Goal: Answer question/provide support

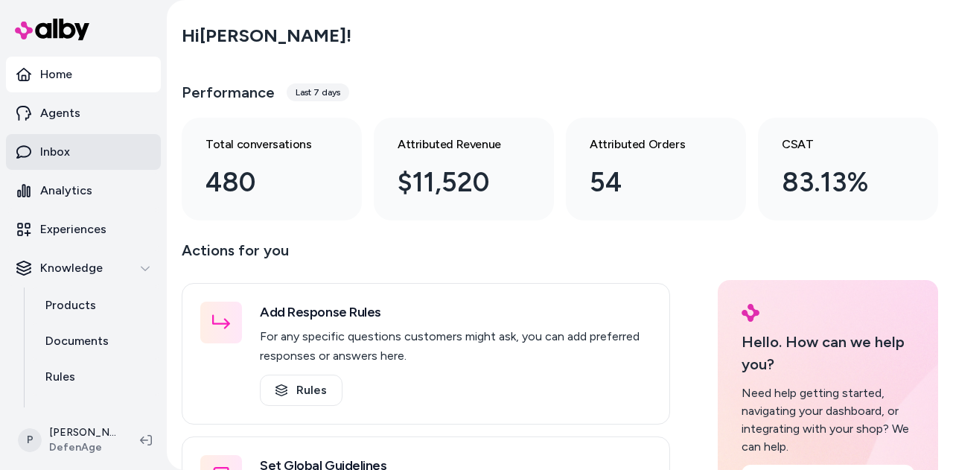
click at [88, 153] on link "Inbox" at bounding box center [83, 152] width 155 height 36
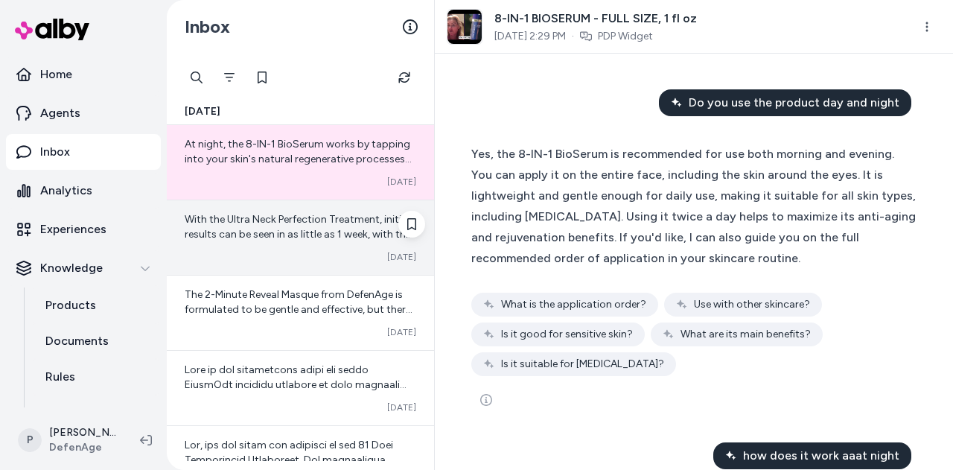
click at [240, 249] on div "With the Ultra Neck Perfection Treatment, initial results can be seen in as lit…" at bounding box center [300, 237] width 267 height 74
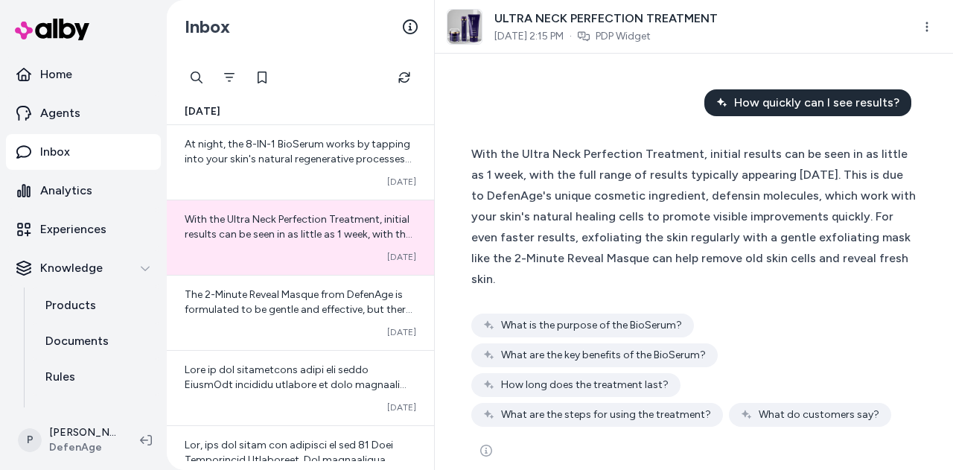
scroll to position [22, 0]
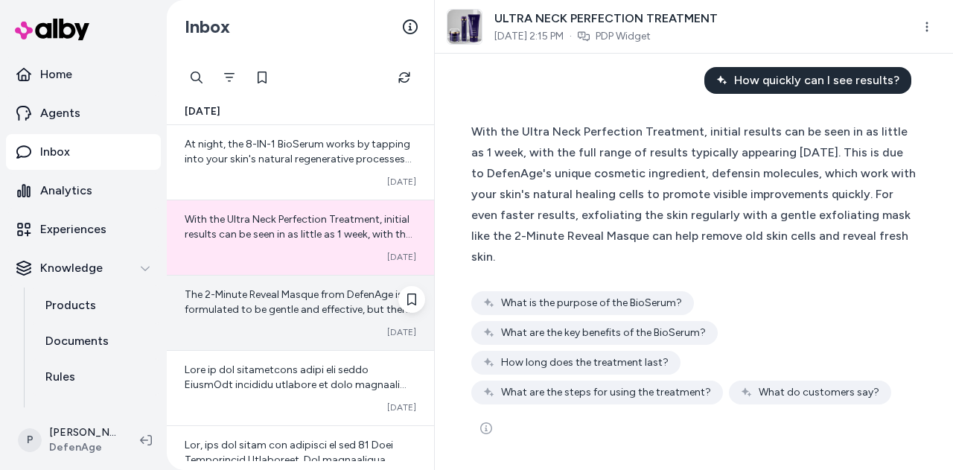
click at [250, 304] on span "The 2-Minute Reveal Masque from DefenAge is formulated to be gentle and effecti…" at bounding box center [299, 354] width 229 height 132
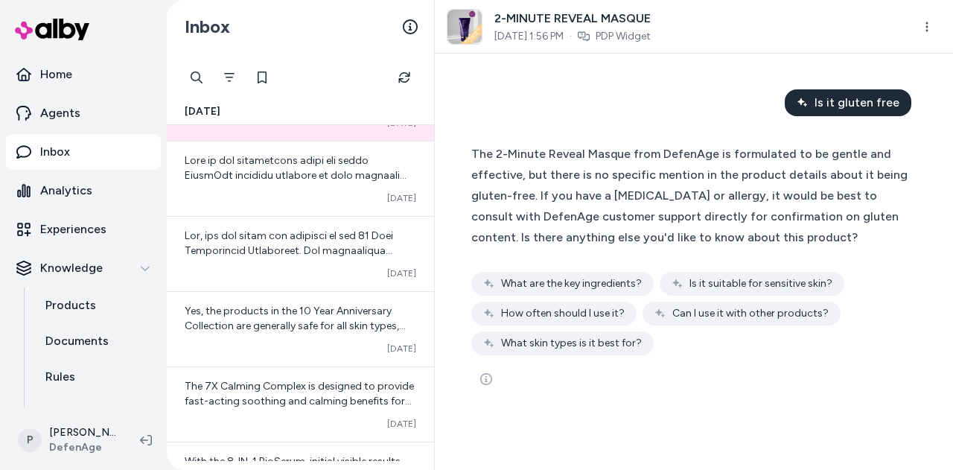
scroll to position [199, 0]
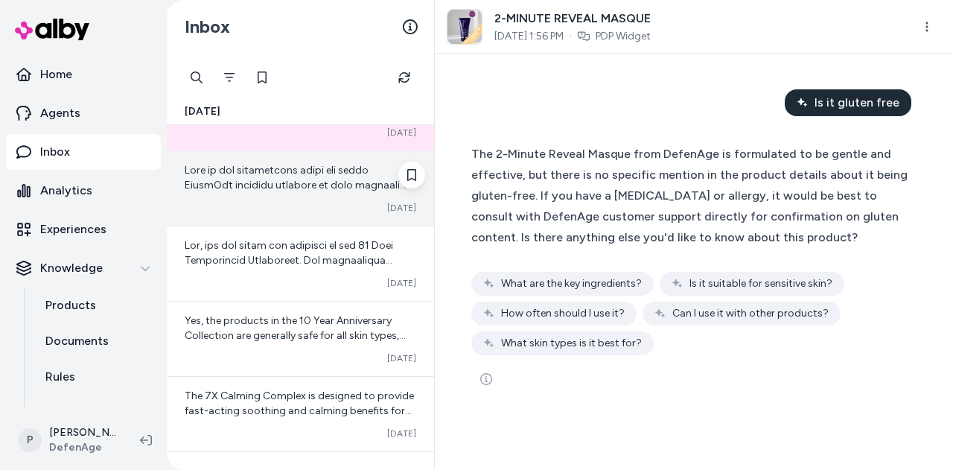
click at [296, 182] on span at bounding box center [300, 371] width 231 height 414
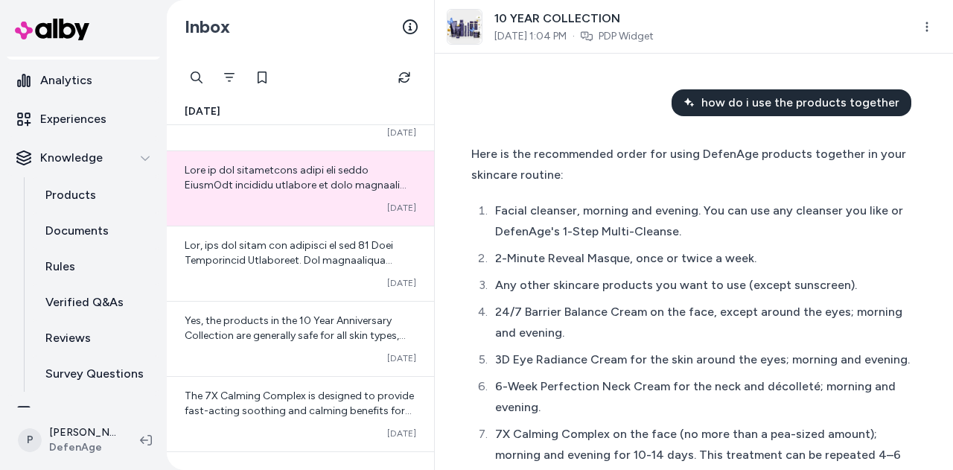
scroll to position [132, 0]
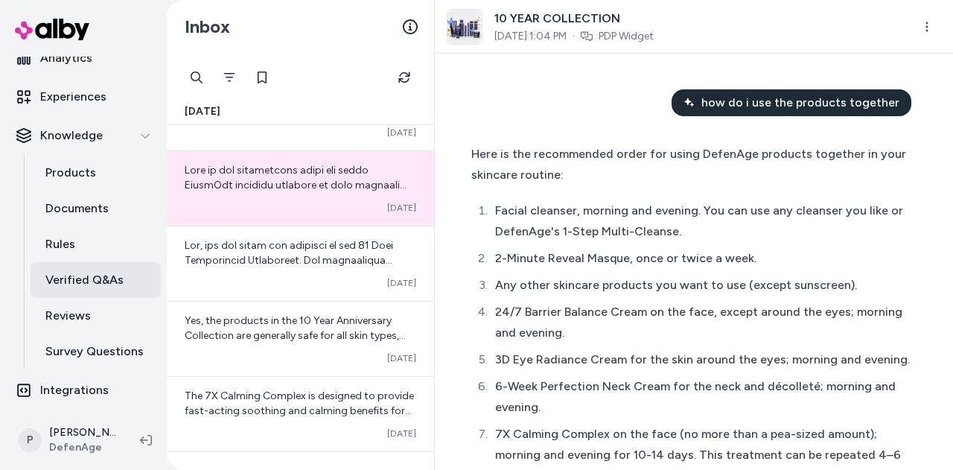
click at [122, 282] on link "Verified Q&As" at bounding box center [96, 280] width 130 height 36
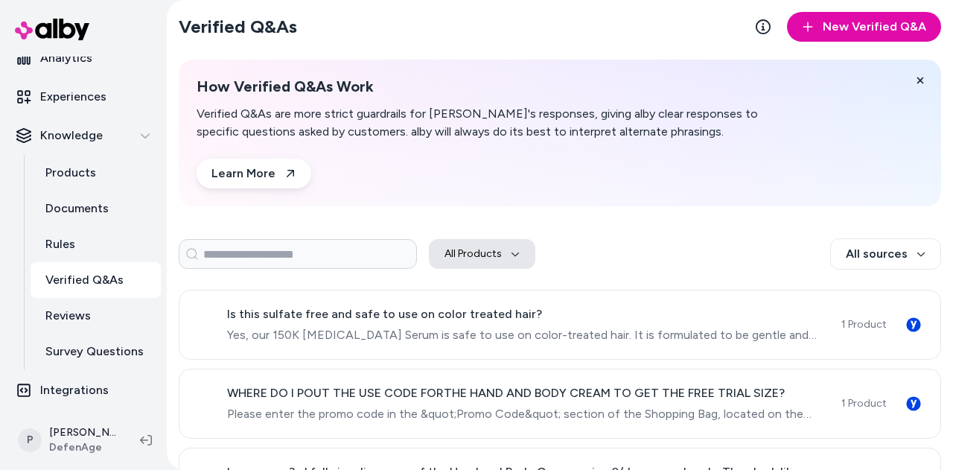
click at [487, 266] on button "All Products" at bounding box center [482, 254] width 106 height 30
type input "*******"
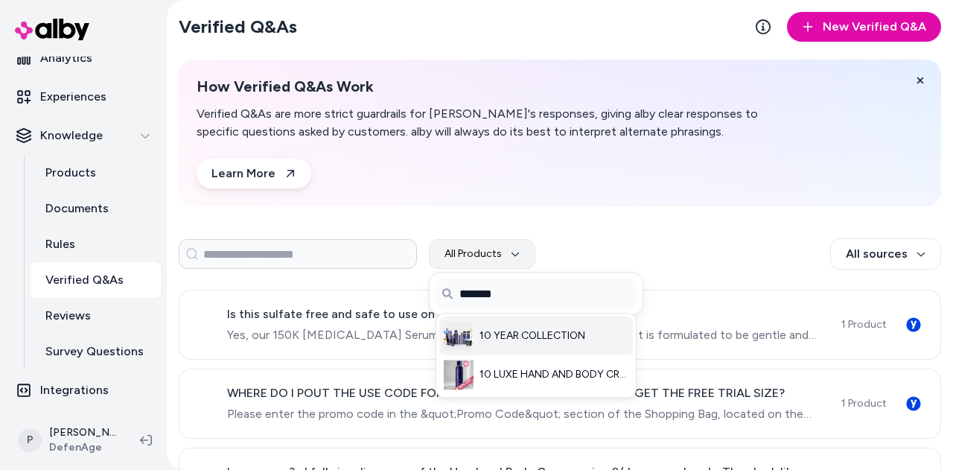
click at [508, 333] on span "10 YEAR COLLECTION" at bounding box center [532, 335] width 106 height 15
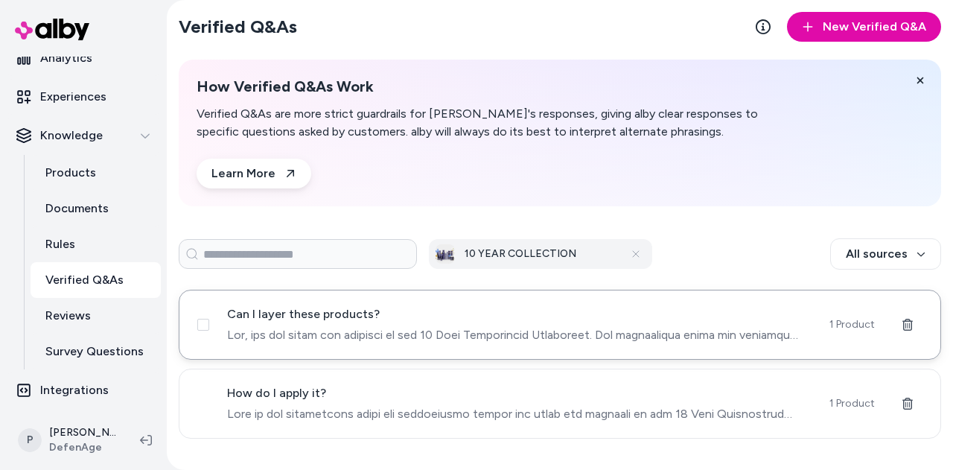
click at [558, 324] on div "Can I layer these products?" at bounding box center [519, 324] width 584 height 39
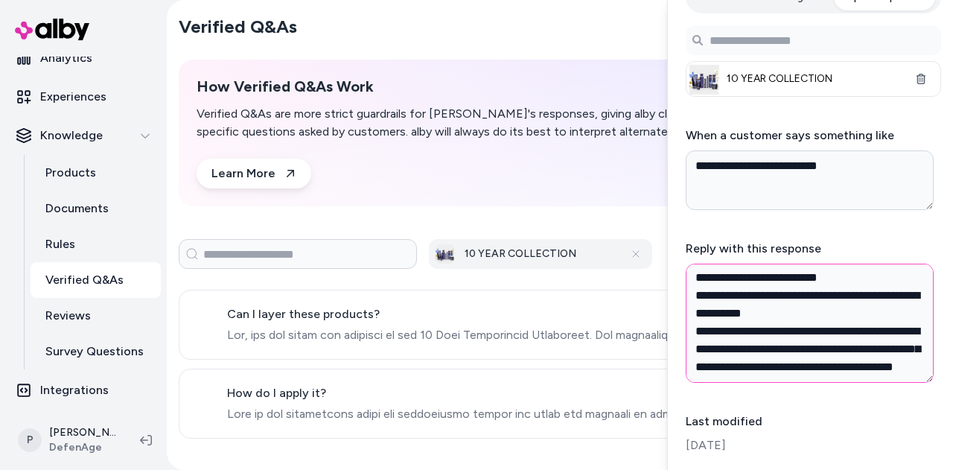
scroll to position [644, 0]
click at [382, 405] on span at bounding box center [519, 414] width 584 height 18
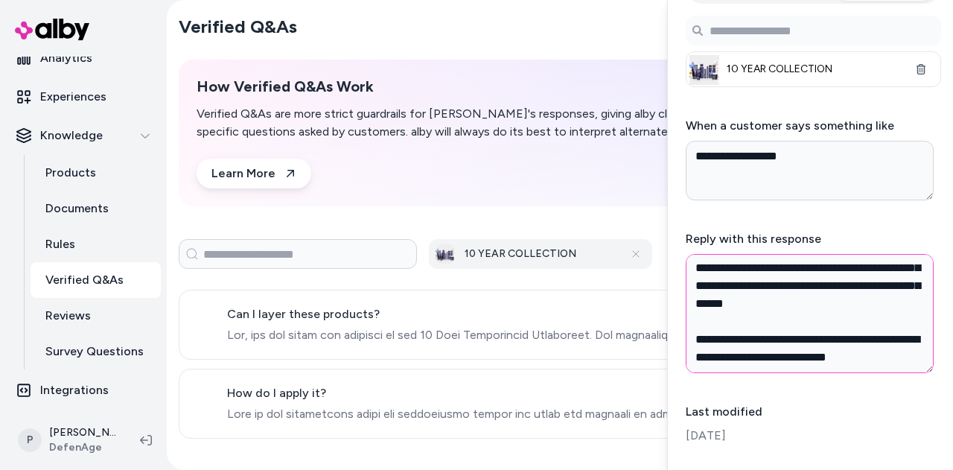
scroll to position [787, 0]
type textarea "*"
click at [560, 25] on section "Verified Q&As New Verified Q&A" at bounding box center [560, 27] width 762 height 30
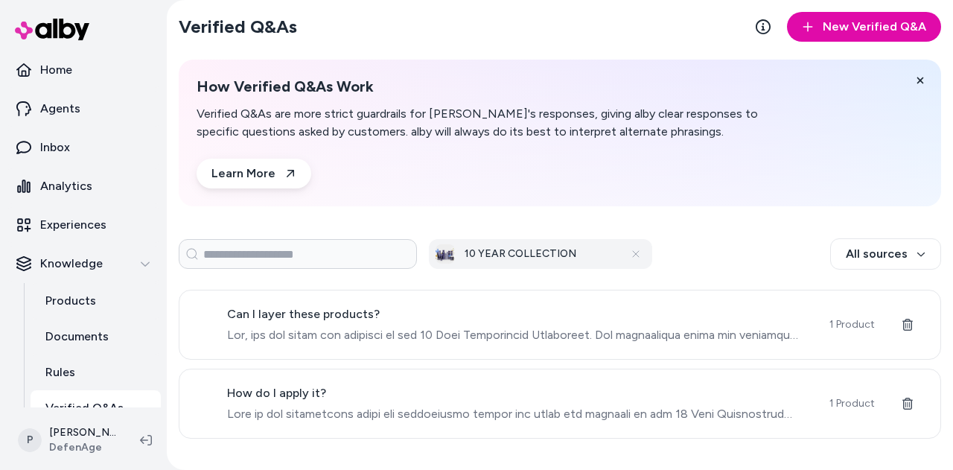
scroll to position [0, 0]
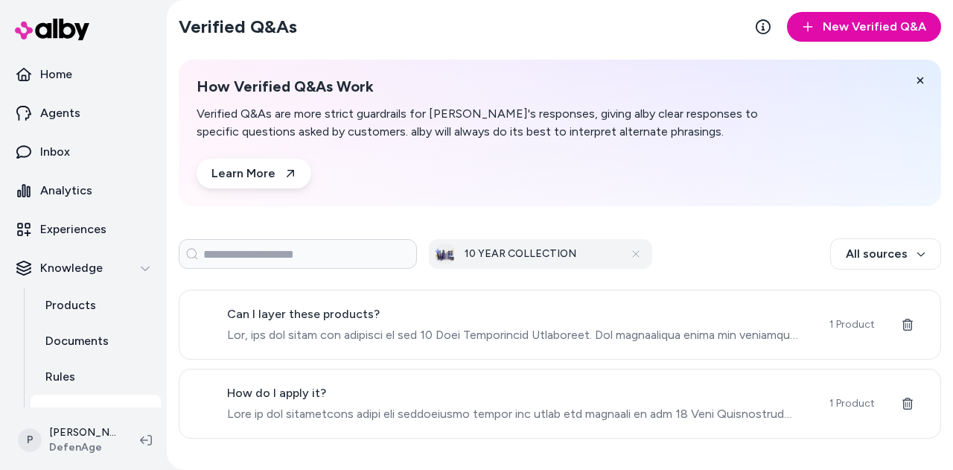
click at [177, 203] on div "Verified Q&As New Verified Q&A How Verified Q&As Work Verified Q&As are more st…" at bounding box center [560, 235] width 786 height 470
click at [80, 161] on link "Inbox" at bounding box center [83, 152] width 155 height 36
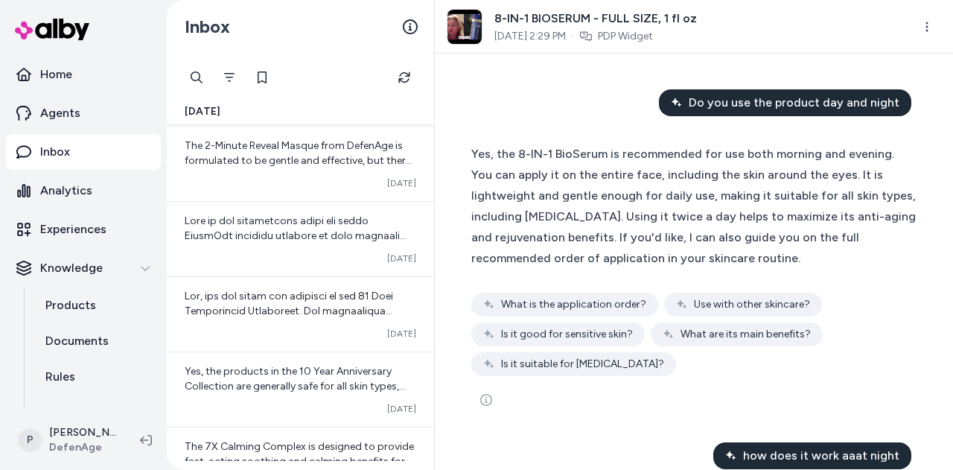
scroll to position [154, 0]
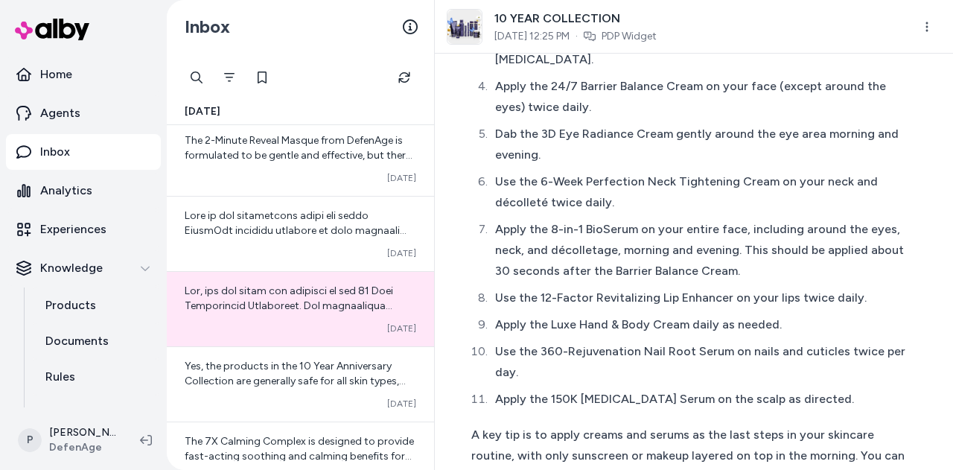
scroll to position [208, 0]
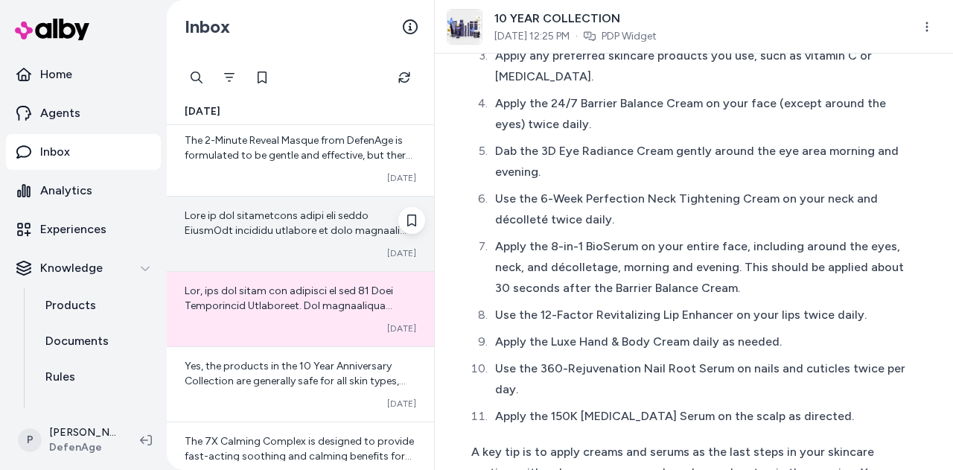
click at [284, 236] on div at bounding box center [300, 223] width 231 height 30
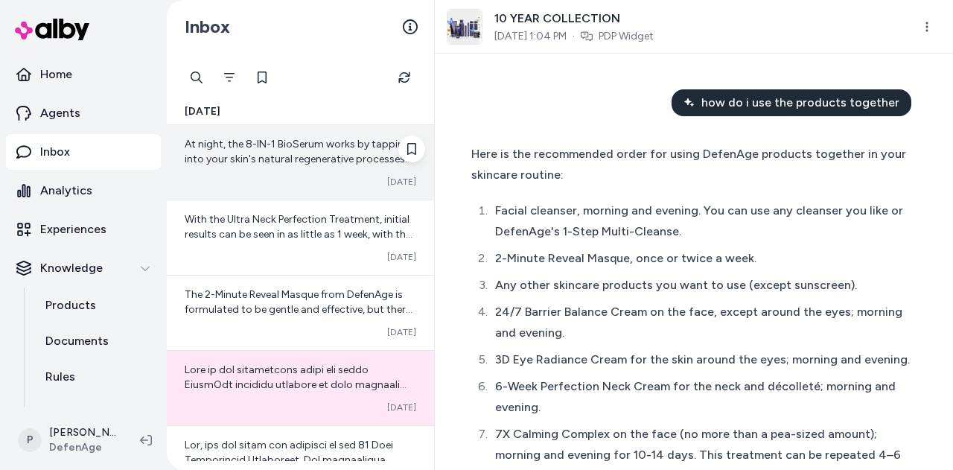
click at [306, 170] on div "At night, the 8-IN-1 BioSerum works by tapping into your skin's natural regener…" at bounding box center [300, 162] width 267 height 74
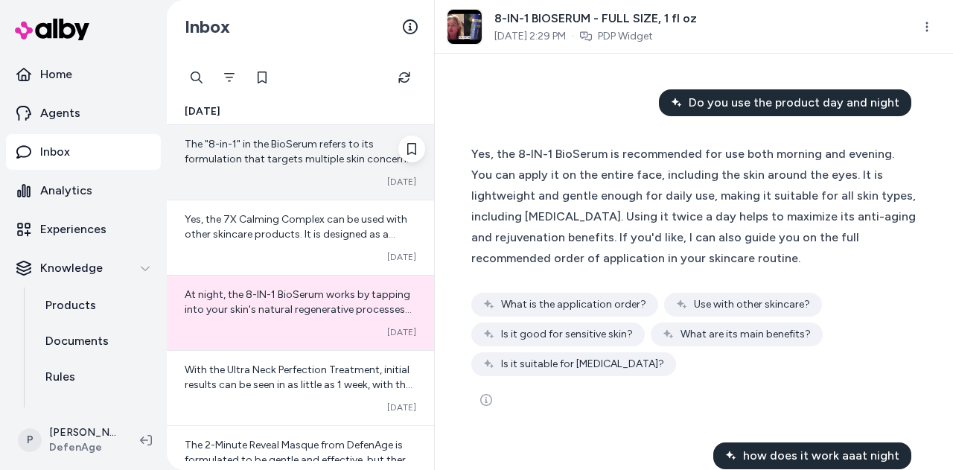
click at [295, 156] on span "The "8-in-1" in the BioSerum refers to its formulation that targets multiple sk…" at bounding box center [300, 181] width 231 height 87
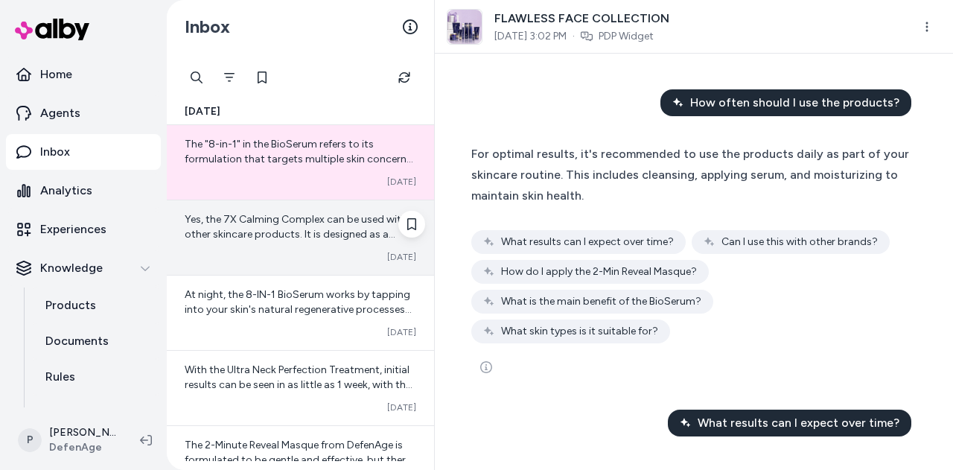
click at [295, 236] on span "Yes, the 7X Calming Complex can be used with other skincare products. It is des…" at bounding box center [300, 301] width 231 height 176
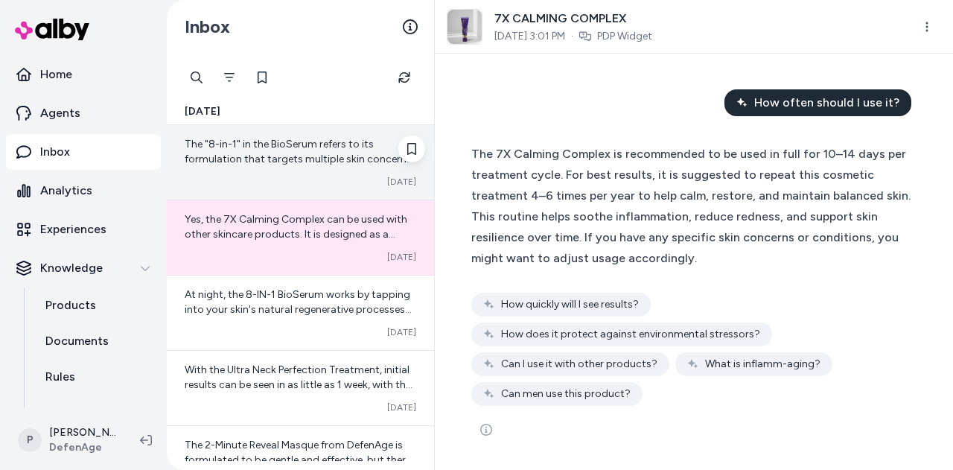
click at [306, 173] on div "The "8-in-1" in the BioSerum refers to its formulation that targets multiple sk…" at bounding box center [300, 162] width 267 height 74
